Goal: Check status: Check status

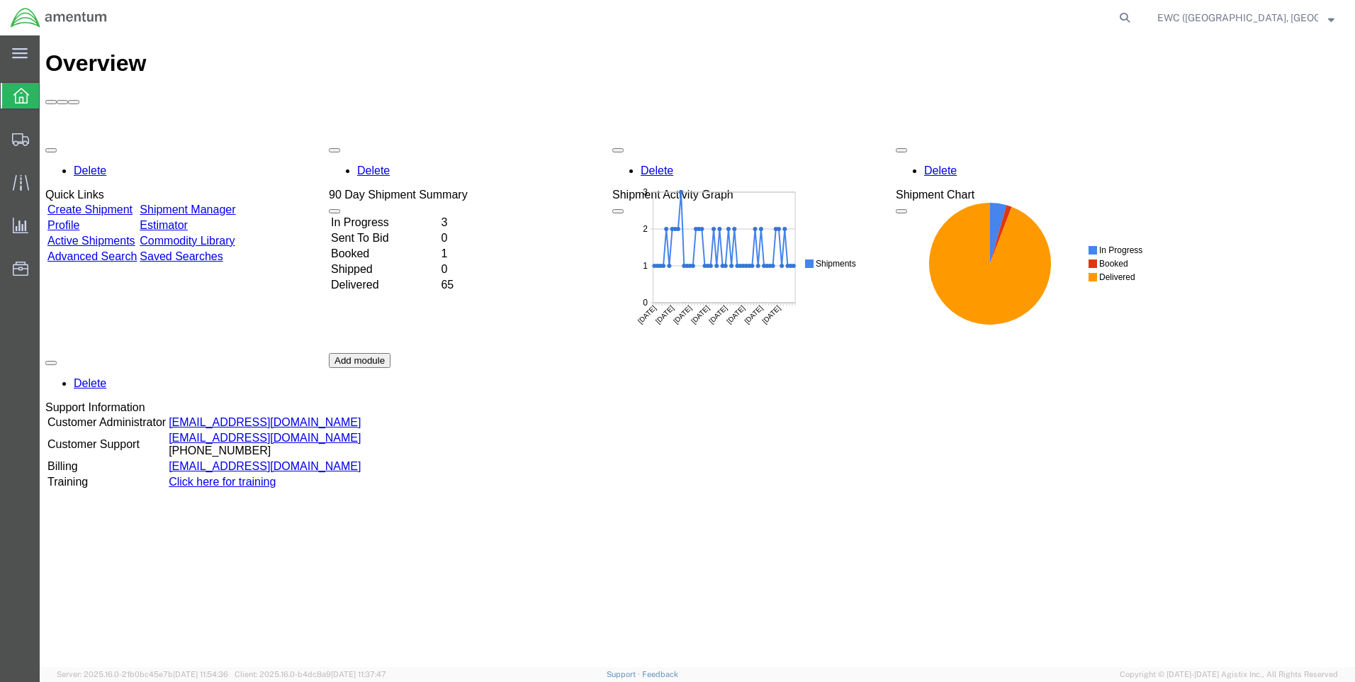
click at [391, 247] on td "Booked" at bounding box center [384, 254] width 108 height 14
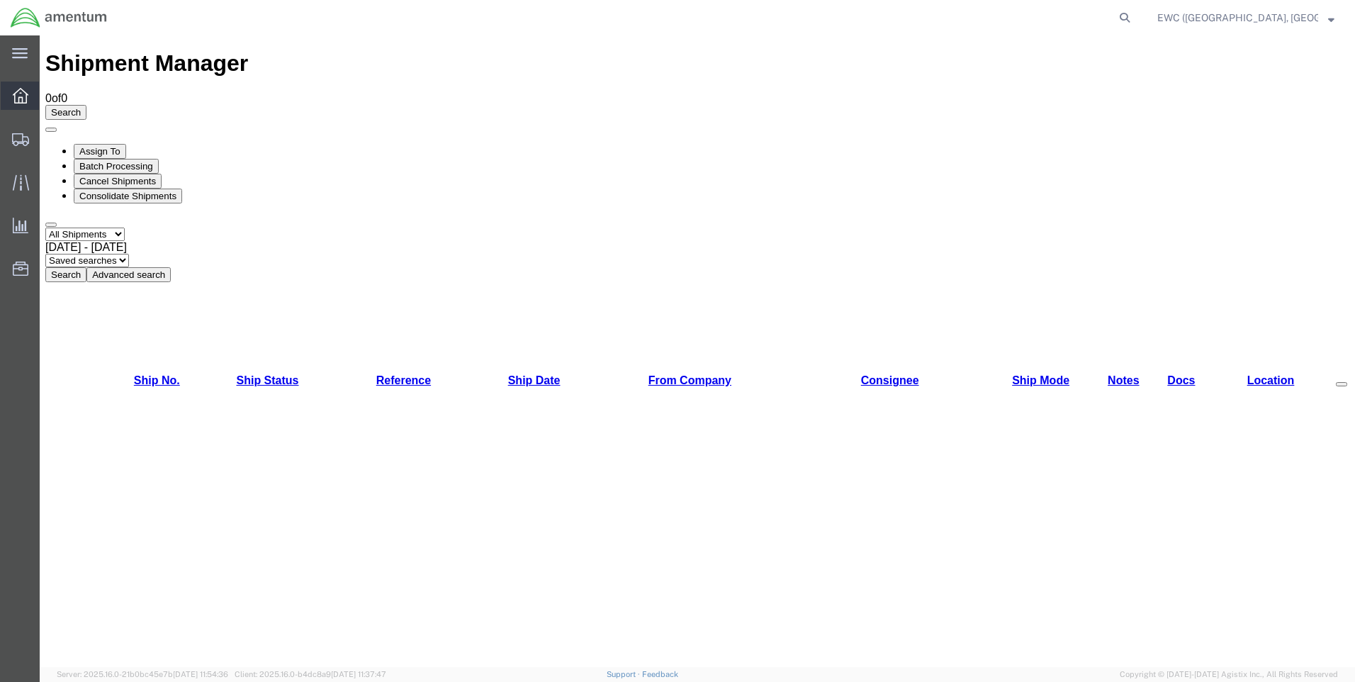
click at [21, 93] on icon at bounding box center [21, 96] width 16 height 16
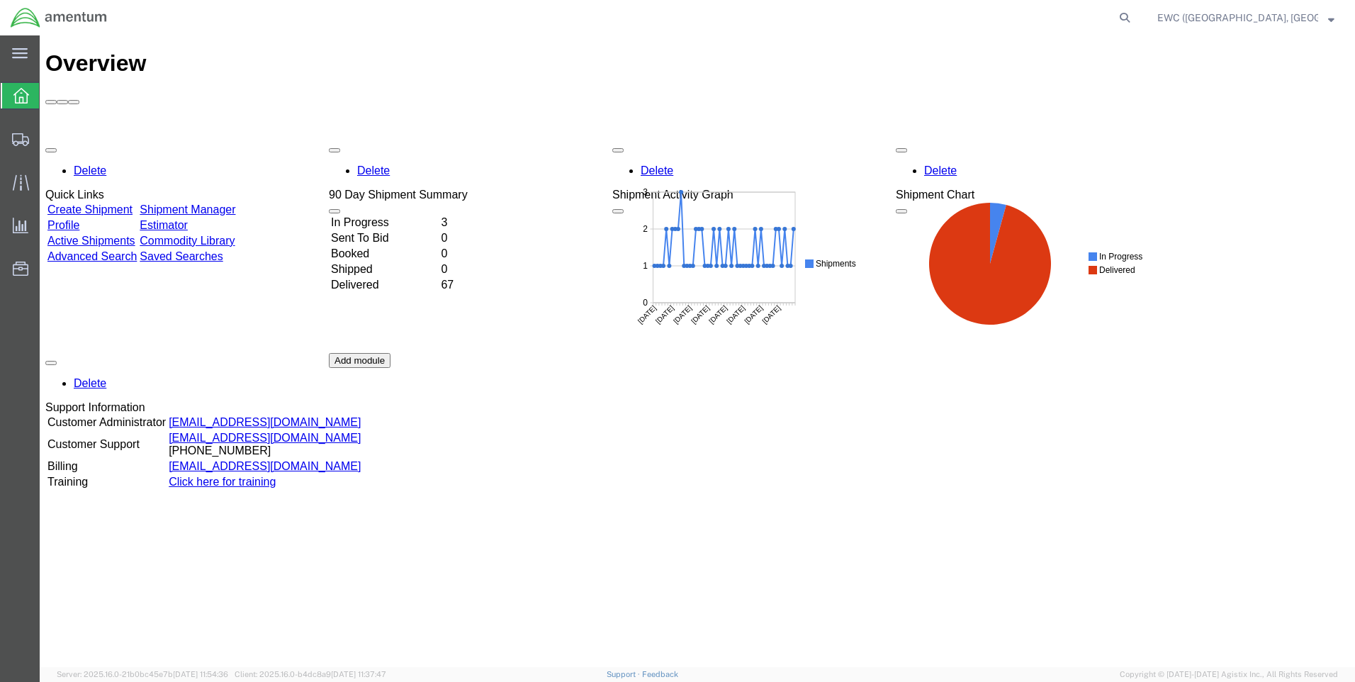
click at [388, 215] on td "In Progress" at bounding box center [384, 222] width 108 height 14
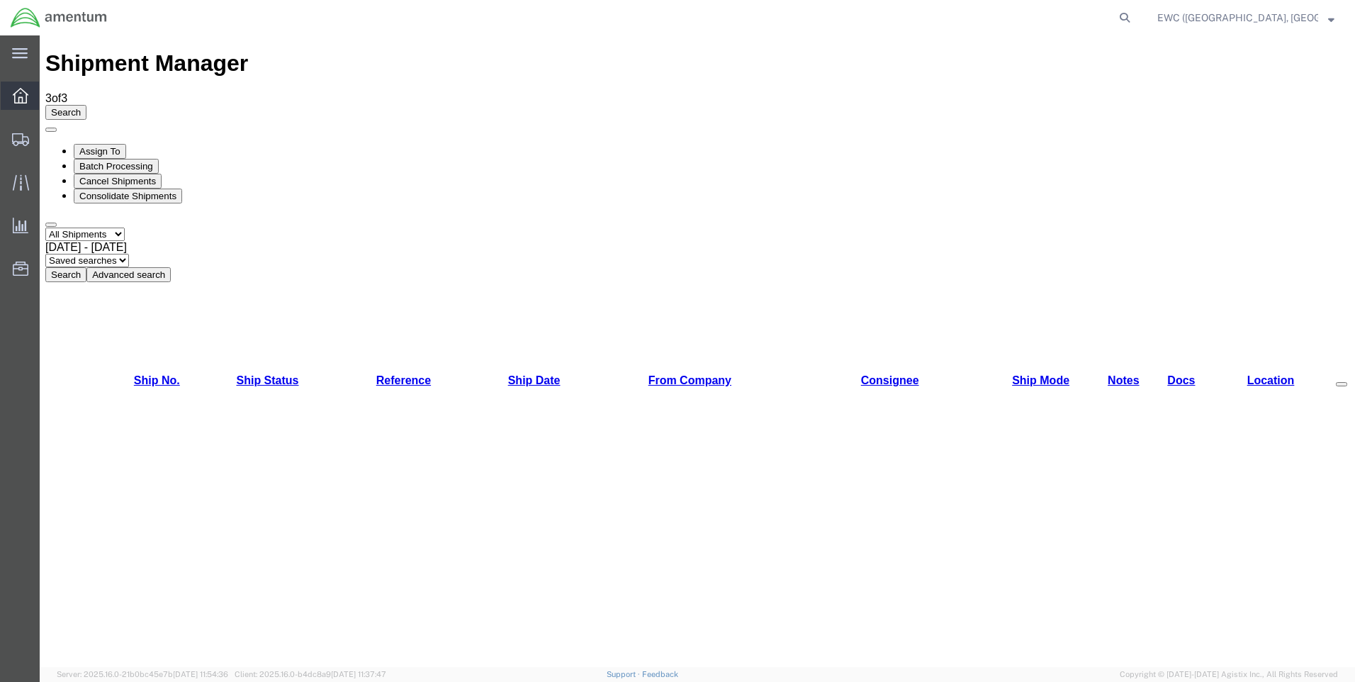
click at [22, 99] on icon at bounding box center [21, 96] width 16 height 16
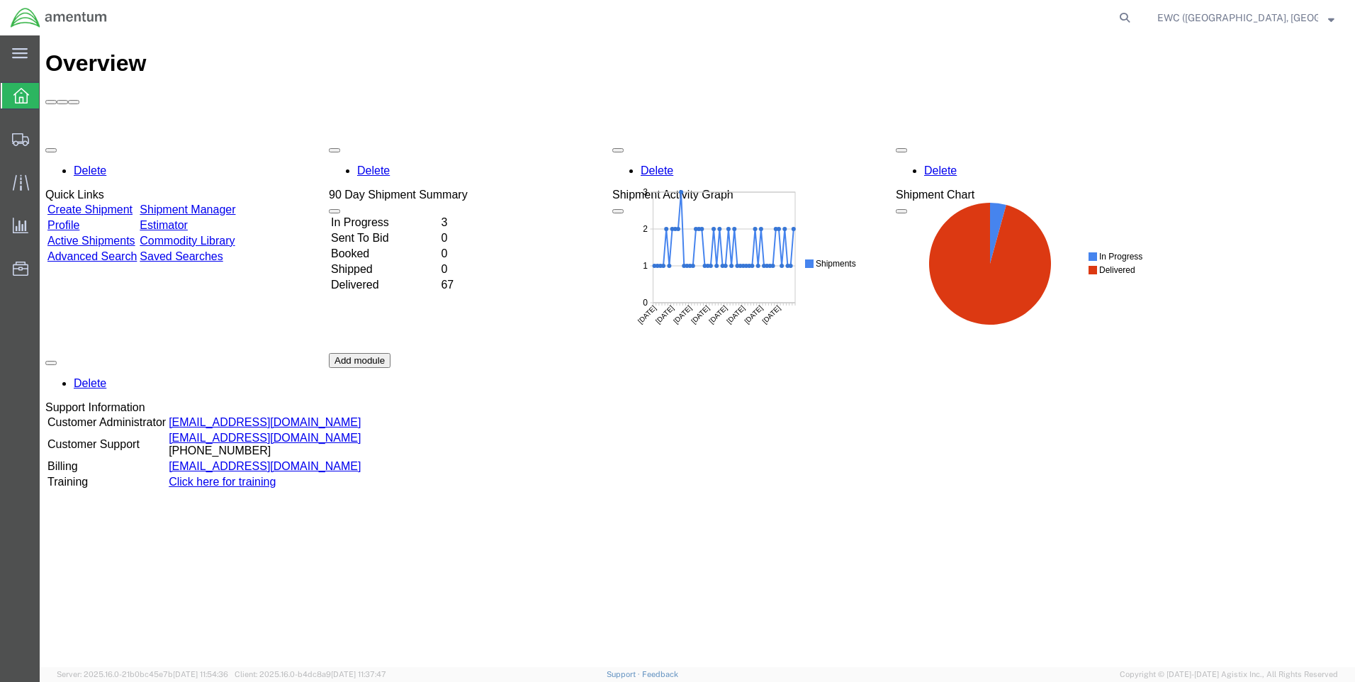
click at [1331, 20] on strong "button" at bounding box center [1331, 17] width 6 height 5
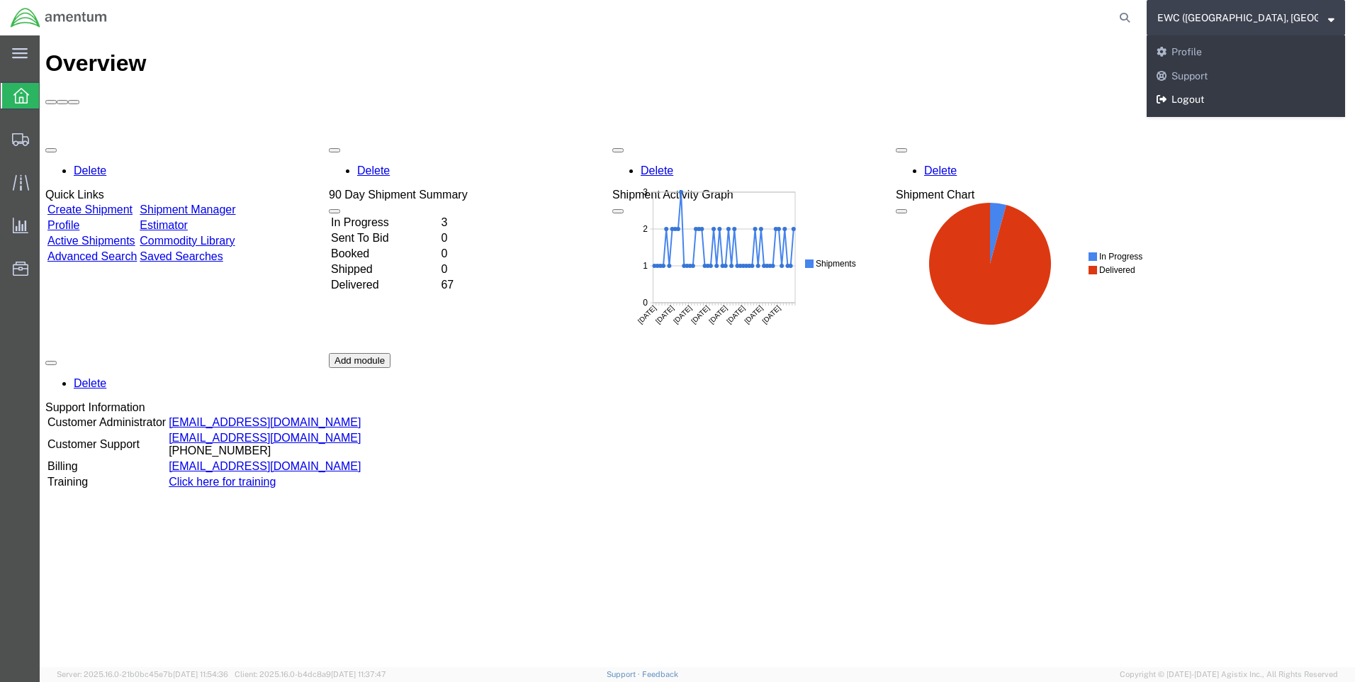
click at [1193, 101] on link "Logout" at bounding box center [1245, 100] width 198 height 24
